Goal: Task Accomplishment & Management: Use online tool/utility

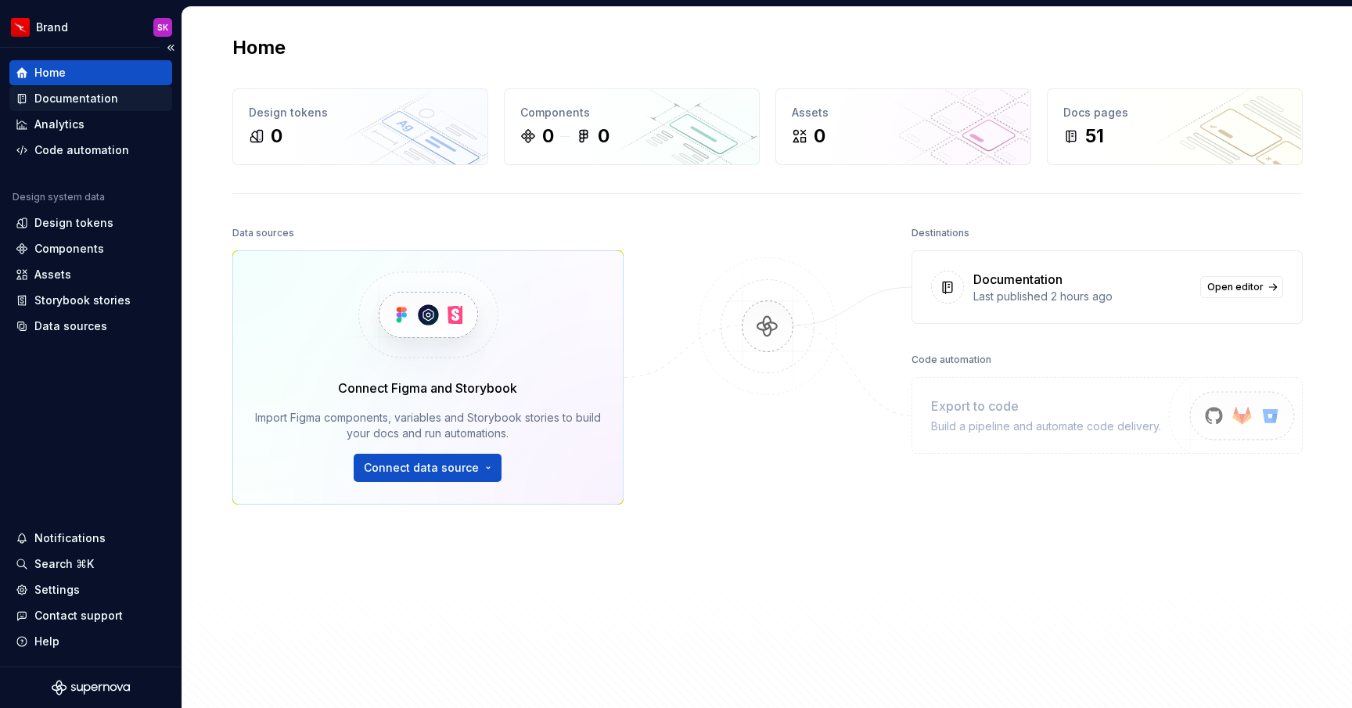
click at [121, 100] on div "Documentation" at bounding box center [91, 99] width 150 height 16
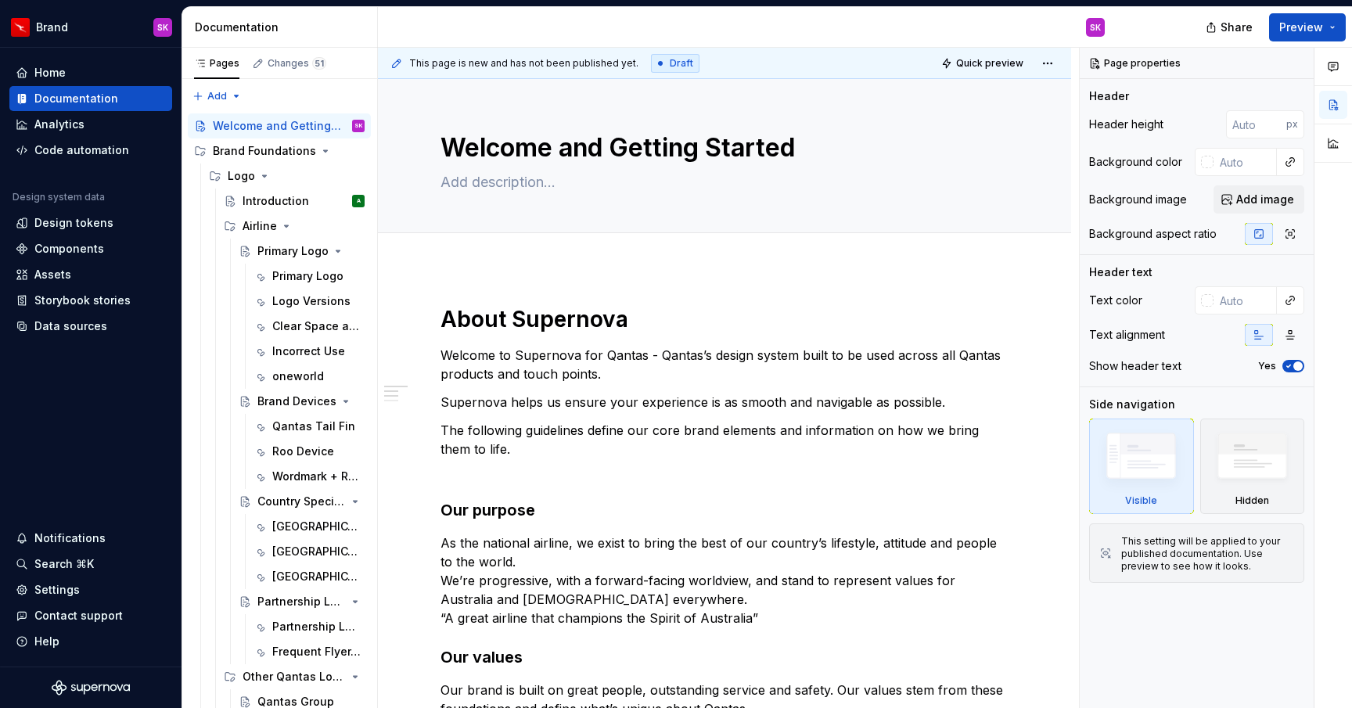
type textarea "*"
click at [90, 77] on div "Home" at bounding box center [91, 73] width 150 height 16
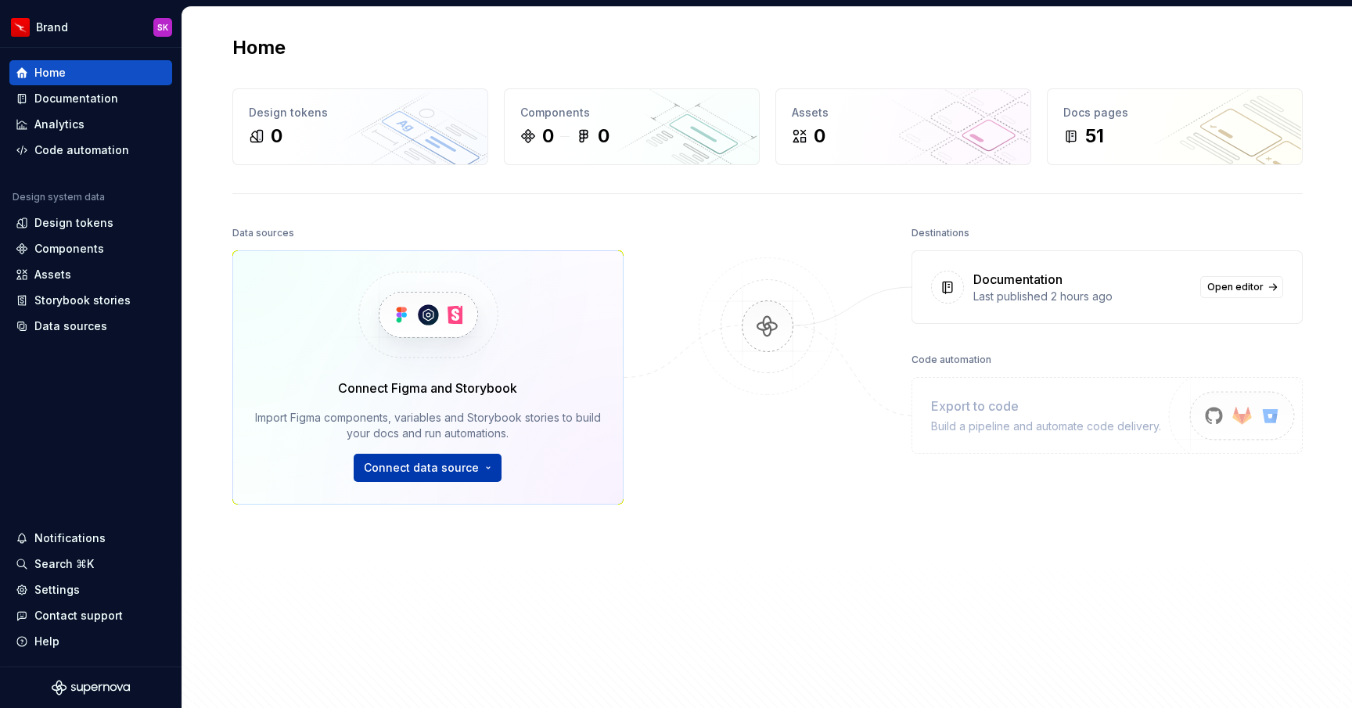
click at [424, 465] on span "Connect data source" at bounding box center [421, 468] width 115 height 16
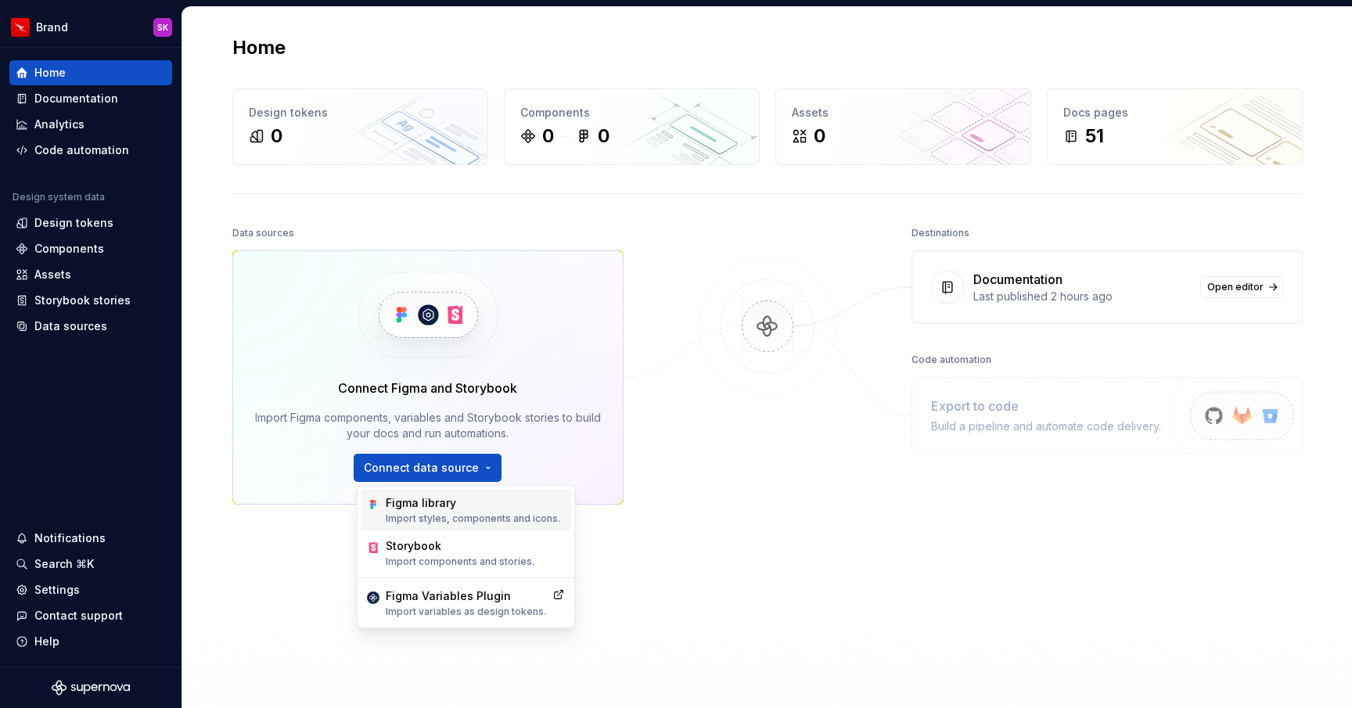
click at [477, 504] on div "Figma library" at bounding box center [473, 503] width 175 height 16
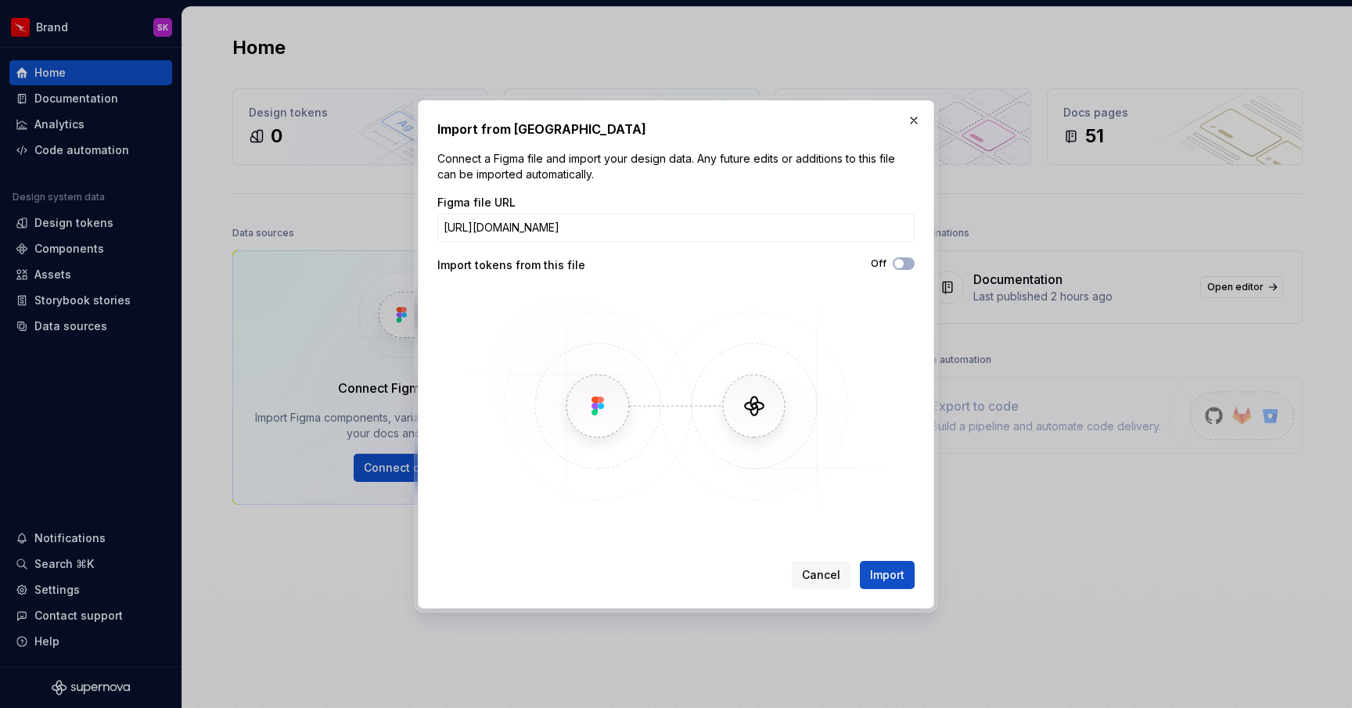
scroll to position [0, 131]
type input "[URL][DOMAIN_NAME]"
click at [894, 571] on span "Import" at bounding box center [887, 575] width 34 height 16
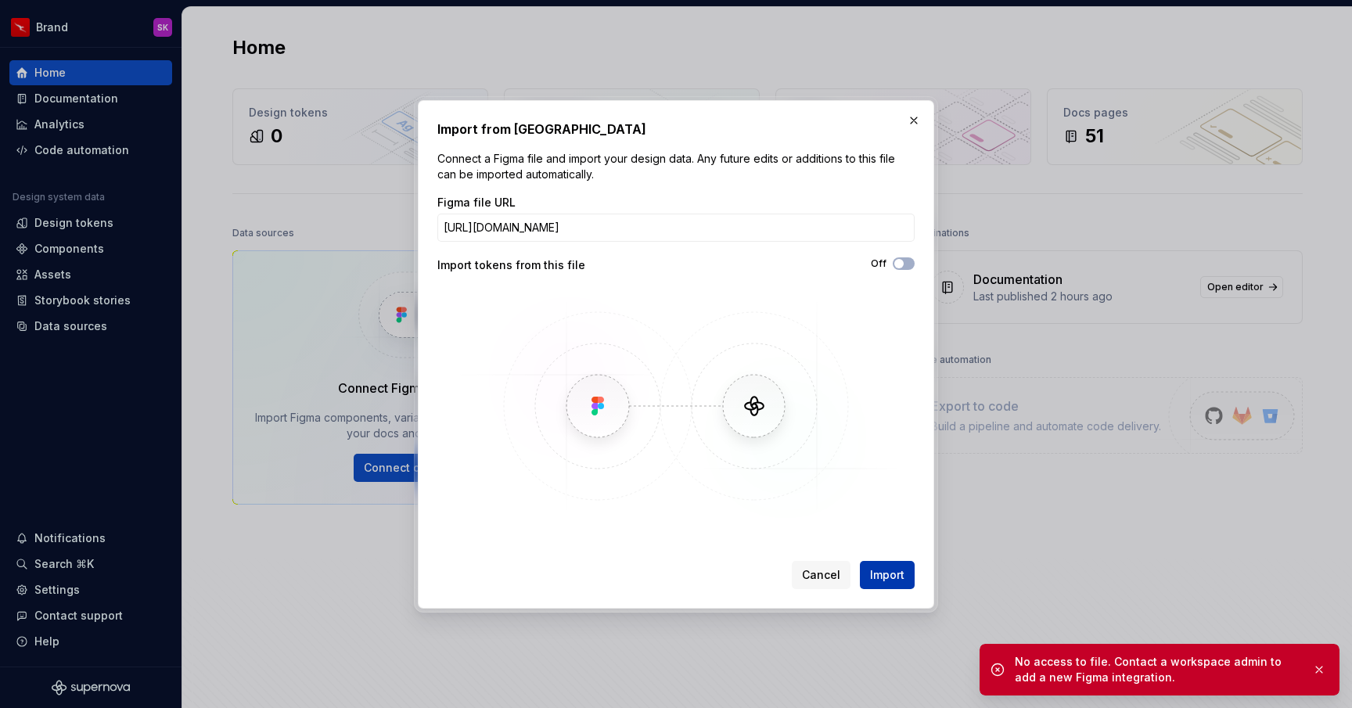
click at [881, 571] on span "Import" at bounding box center [887, 575] width 34 height 16
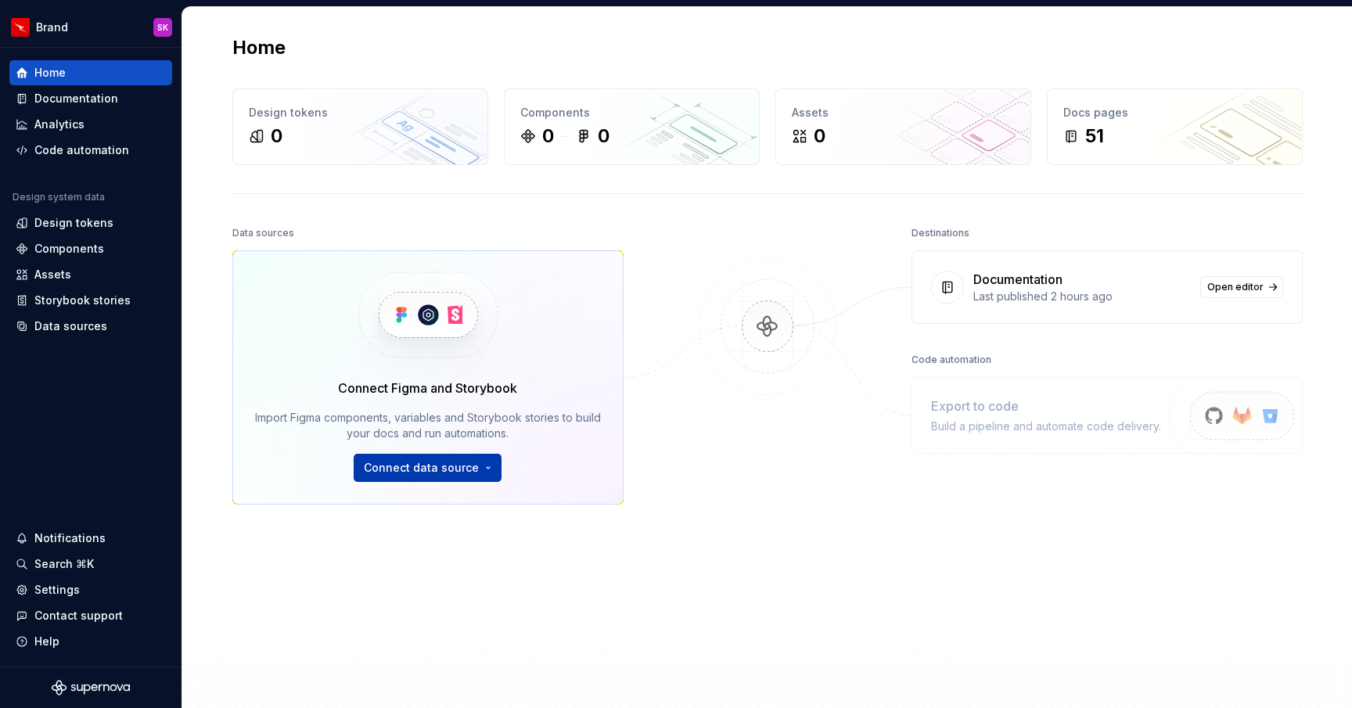
click at [434, 478] on button "Connect data source" at bounding box center [428, 468] width 148 height 28
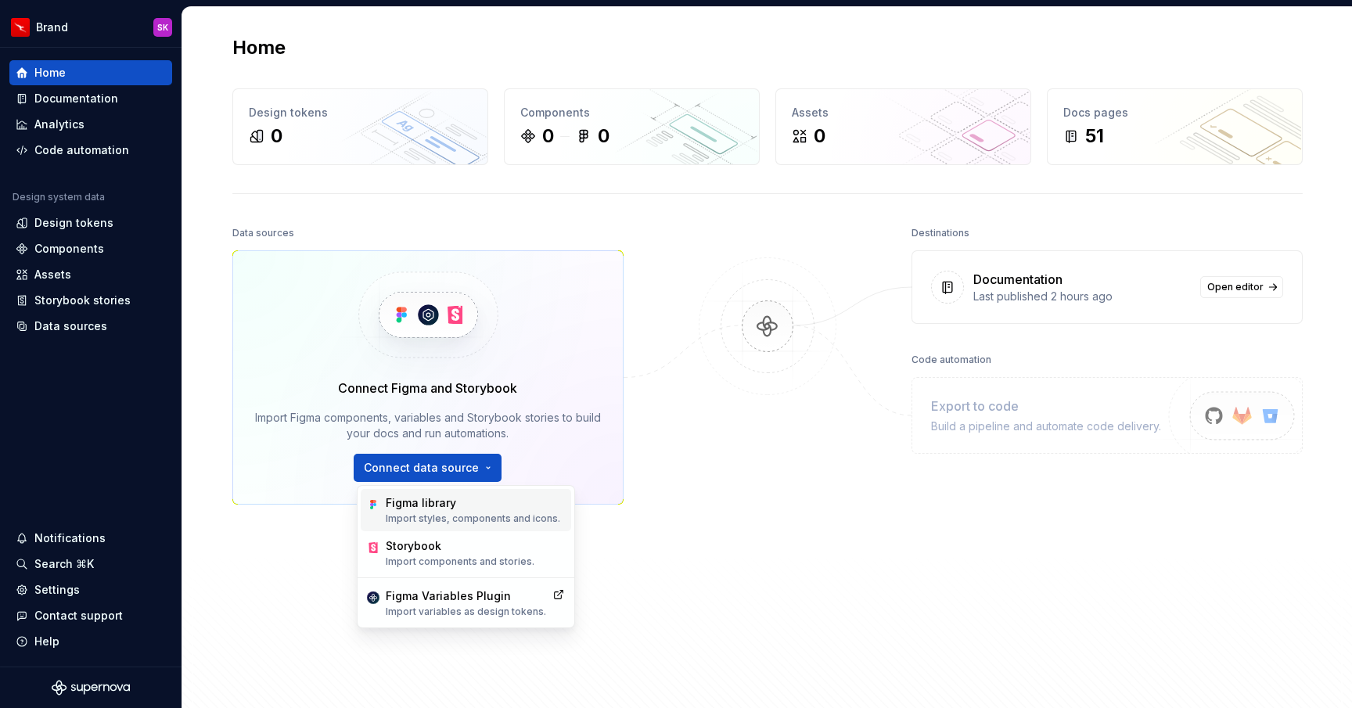
click at [438, 510] on div "Figma library" at bounding box center [473, 503] width 175 height 16
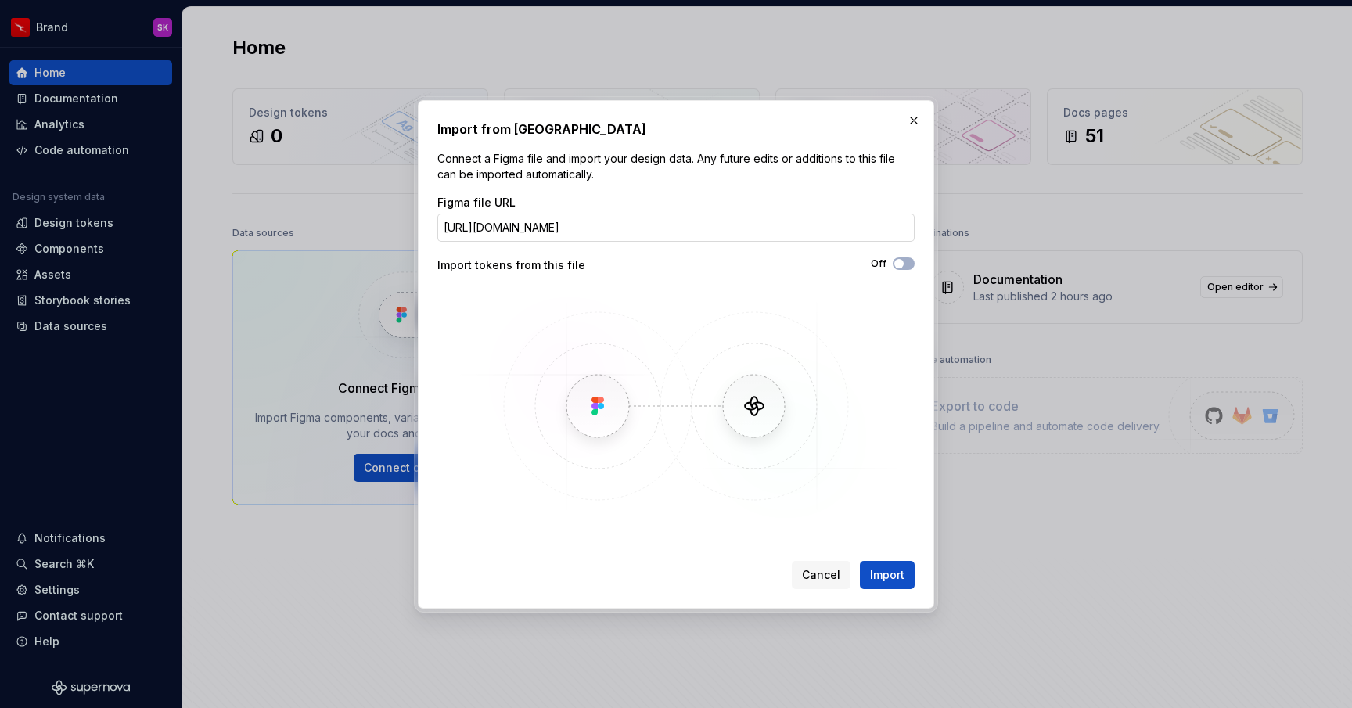
scroll to position [0, 131]
type input "[URL][DOMAIN_NAME]"
click at [860, 561] on button "Import" at bounding box center [887, 575] width 55 height 28
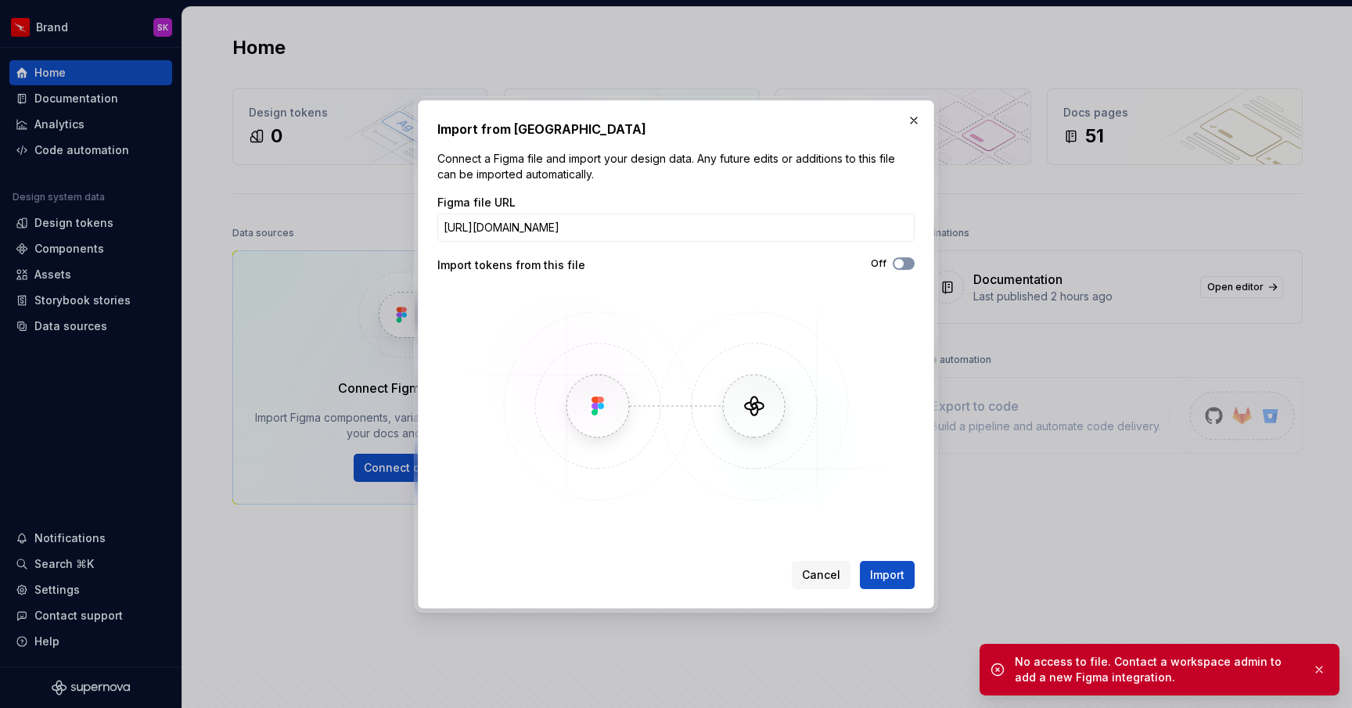
scroll to position [0, 0]
click at [902, 262] on span "button" at bounding box center [899, 263] width 9 height 9
click at [894, 568] on span "Import" at bounding box center [887, 575] width 34 height 16
